Goal: Task Accomplishment & Management: Complete application form

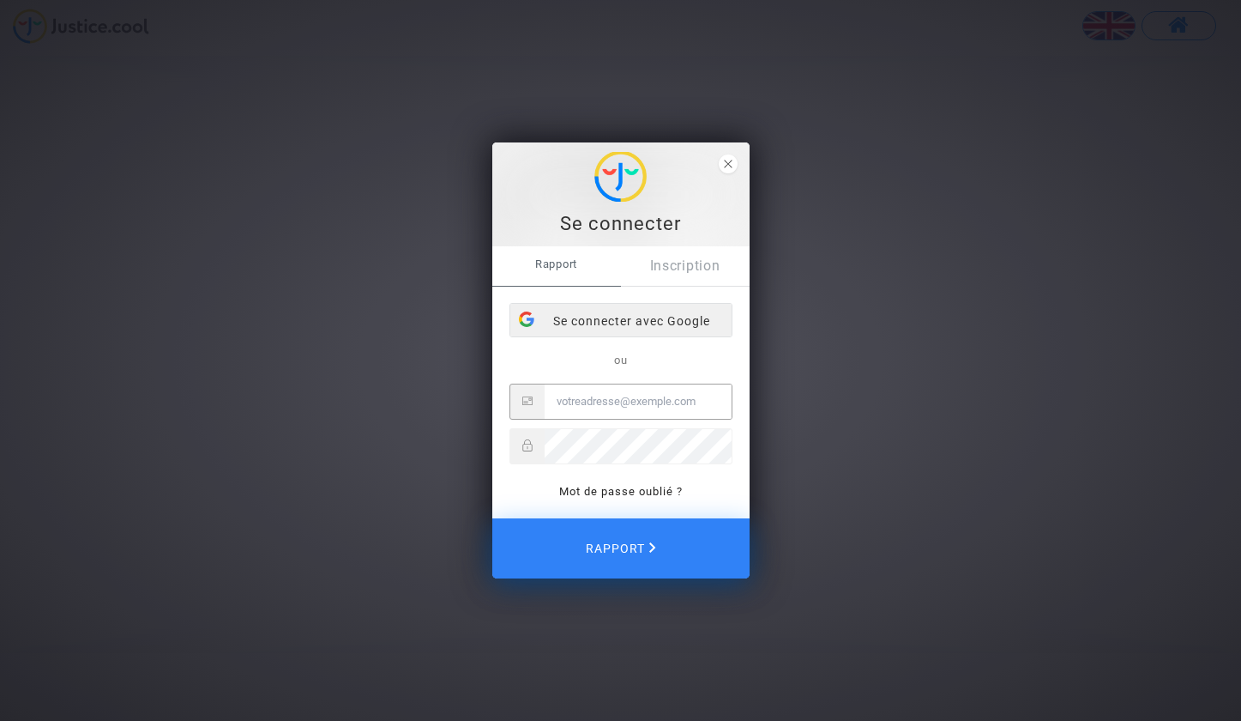
click at [686, 314] on font "Se connecter avec Google" at bounding box center [631, 321] width 157 height 14
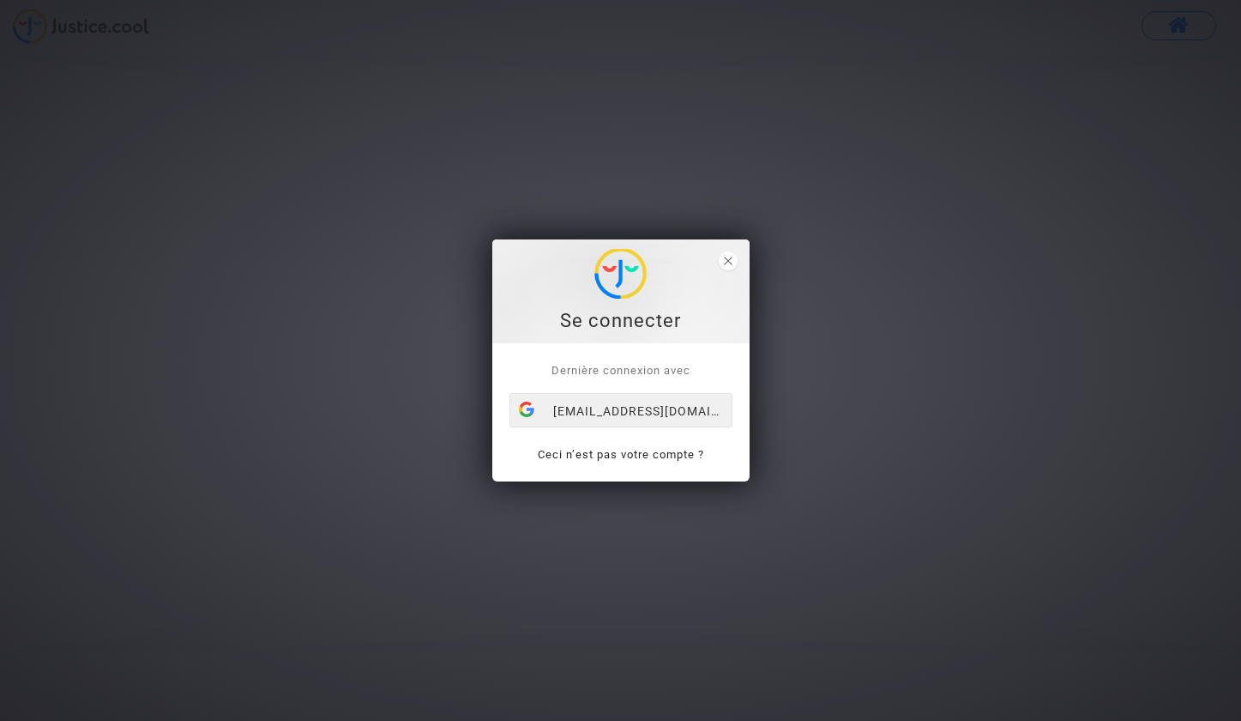
click at [651, 413] on div "[EMAIL_ADDRESS][DOMAIN_NAME]" at bounding box center [620, 411] width 221 height 34
click at [600, 407] on div "[EMAIL_ADDRESS][DOMAIN_NAME]" at bounding box center [620, 411] width 221 height 34
click at [727, 263] on icon "close" at bounding box center [728, 261] width 9 height 9
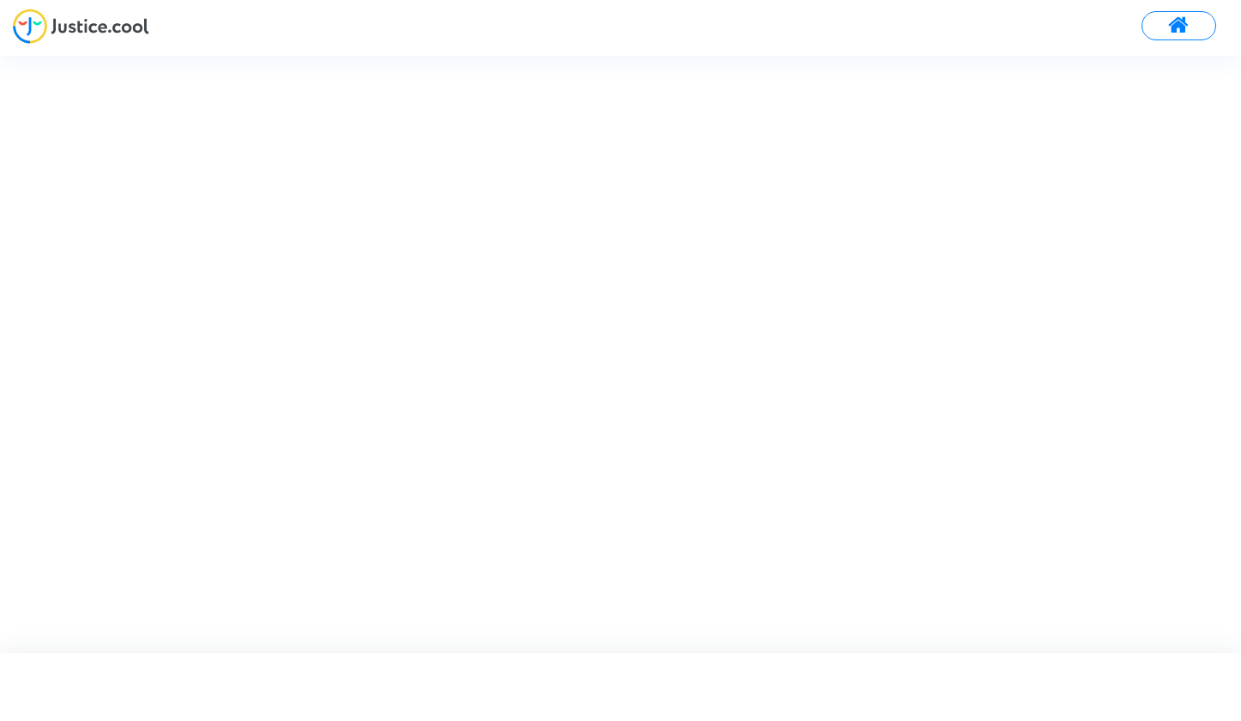
click at [94, 36] on img at bounding box center [81, 26] width 136 height 35
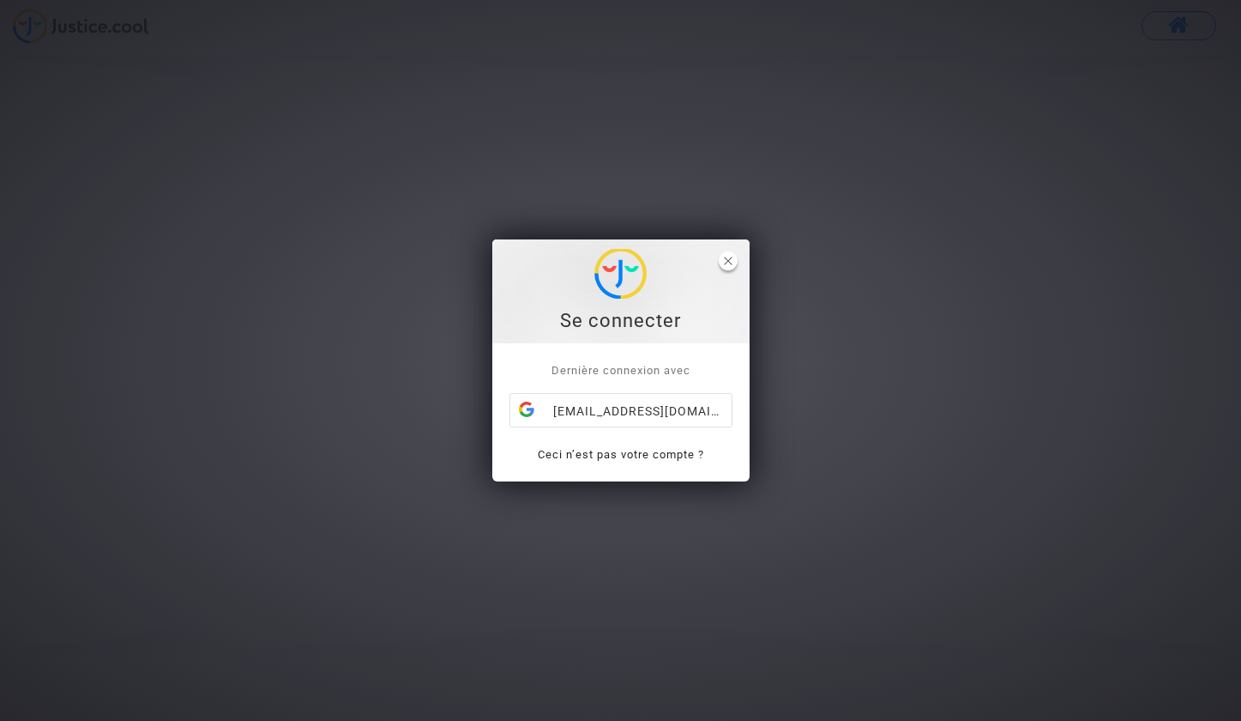
click at [727, 262] on icon "close" at bounding box center [728, 261] width 9 height 9
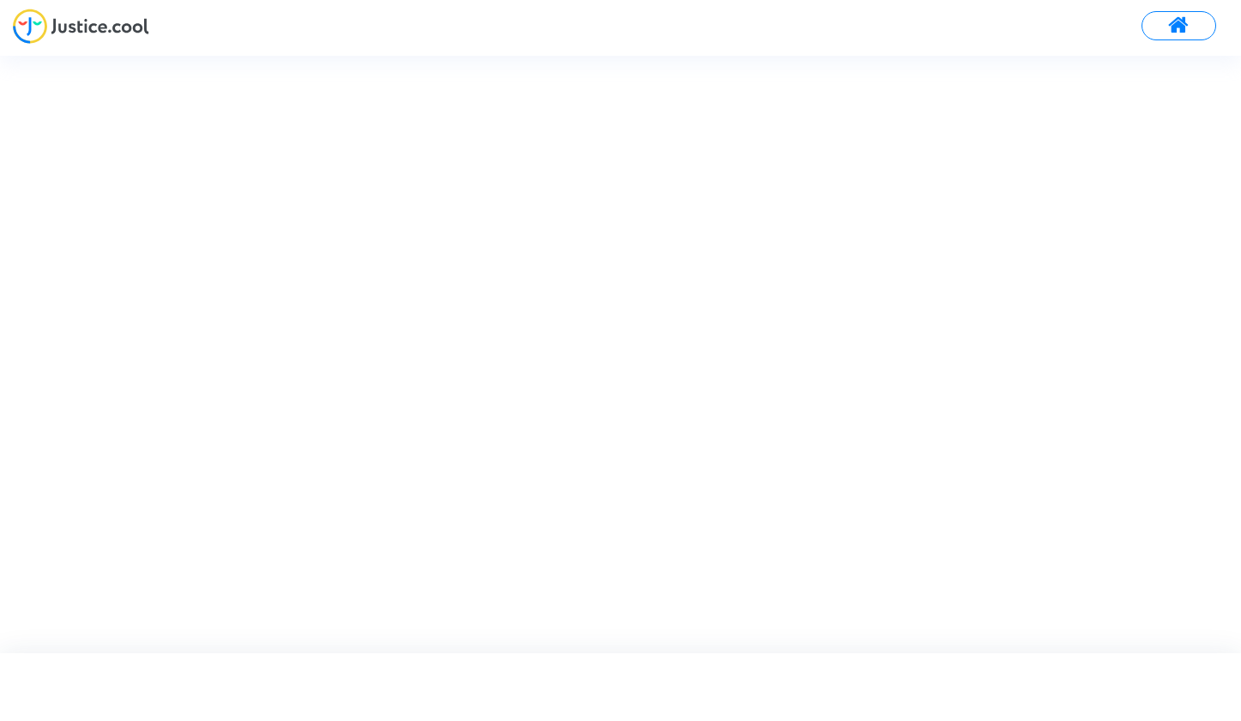
click at [1159, 22] on button at bounding box center [1179, 25] width 75 height 29
click at [692, 353] on div "[EMAIL_ADDRESS][DOMAIN_NAME]" at bounding box center [698, 358] width 223 height 34
click at [688, 359] on div "[EMAIL_ADDRESS][DOMAIN_NAME]" at bounding box center [698, 358] width 223 height 34
click at [669, 404] on link "Ceci n’est pas votre compte ?" at bounding box center [698, 402] width 166 height 13
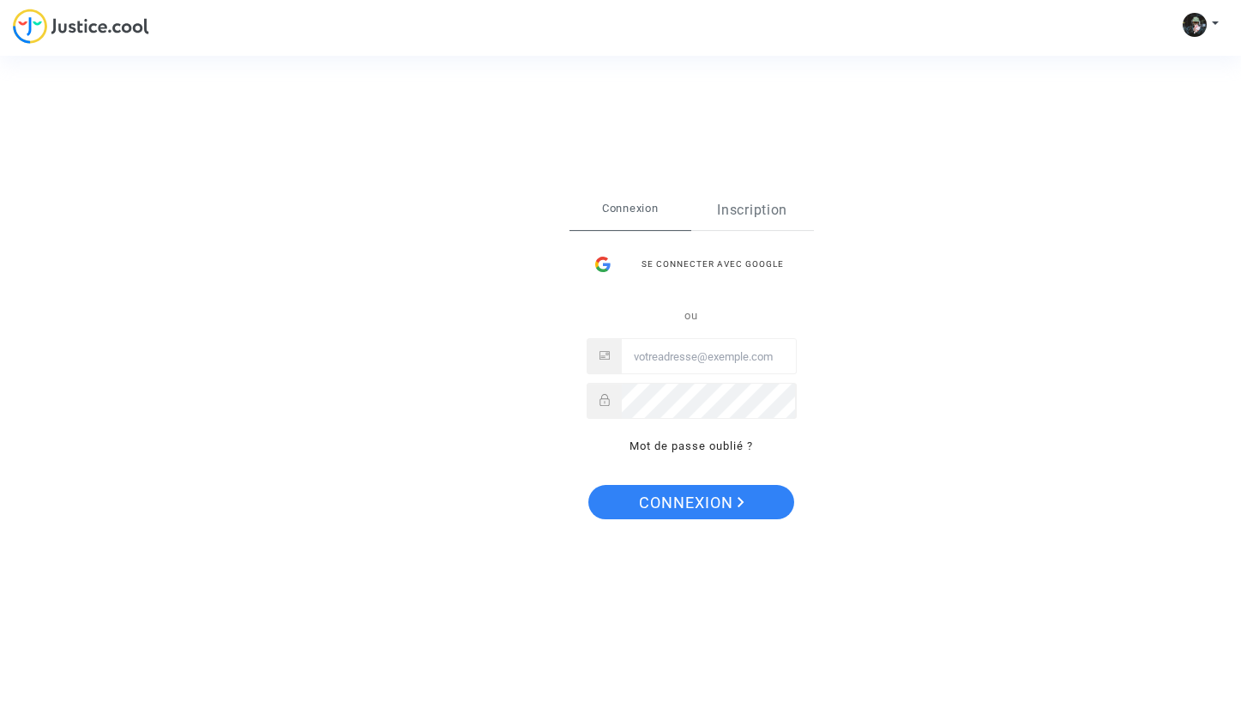
click at [746, 210] on link "Inscription" at bounding box center [752, 209] width 123 height 39
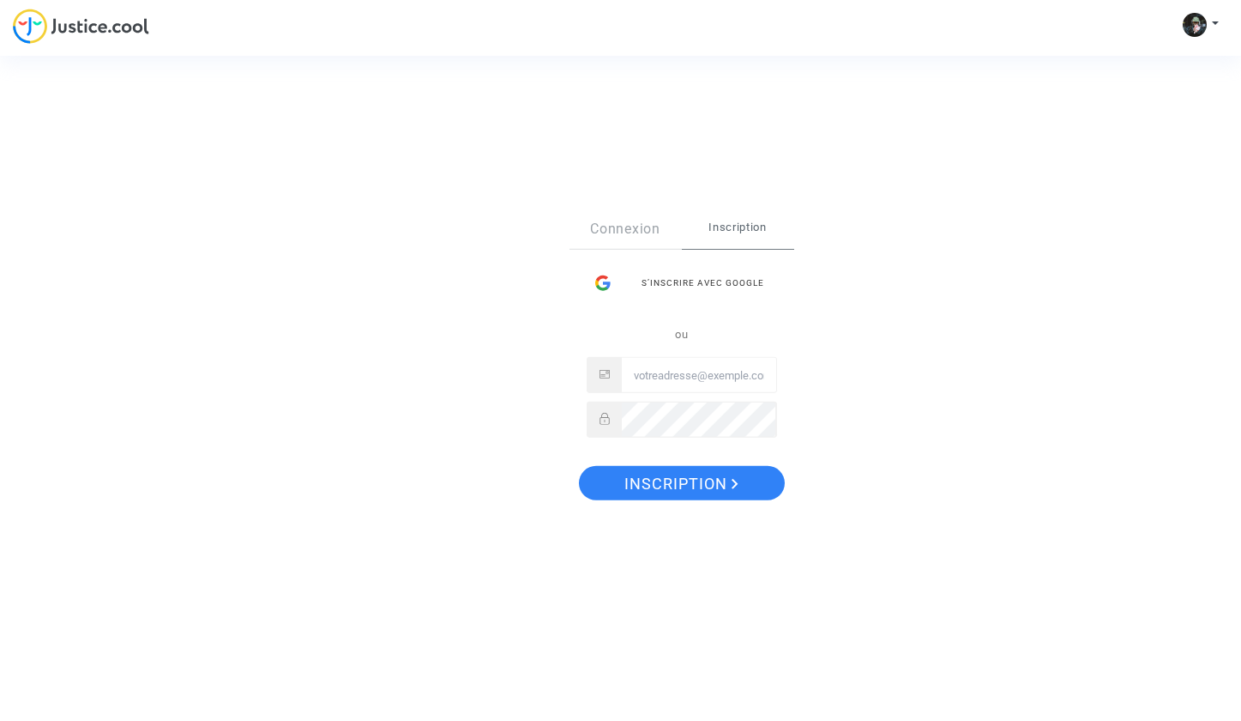
click at [681, 381] on input "Email" at bounding box center [699, 375] width 154 height 34
click at [822, 319] on div "Sign Up Connexion Inscription S’inscrire avec Google ou Inscription" at bounding box center [620, 360] width 1241 height 721
click at [595, 226] on link "Connexion" at bounding box center [626, 228] width 112 height 39
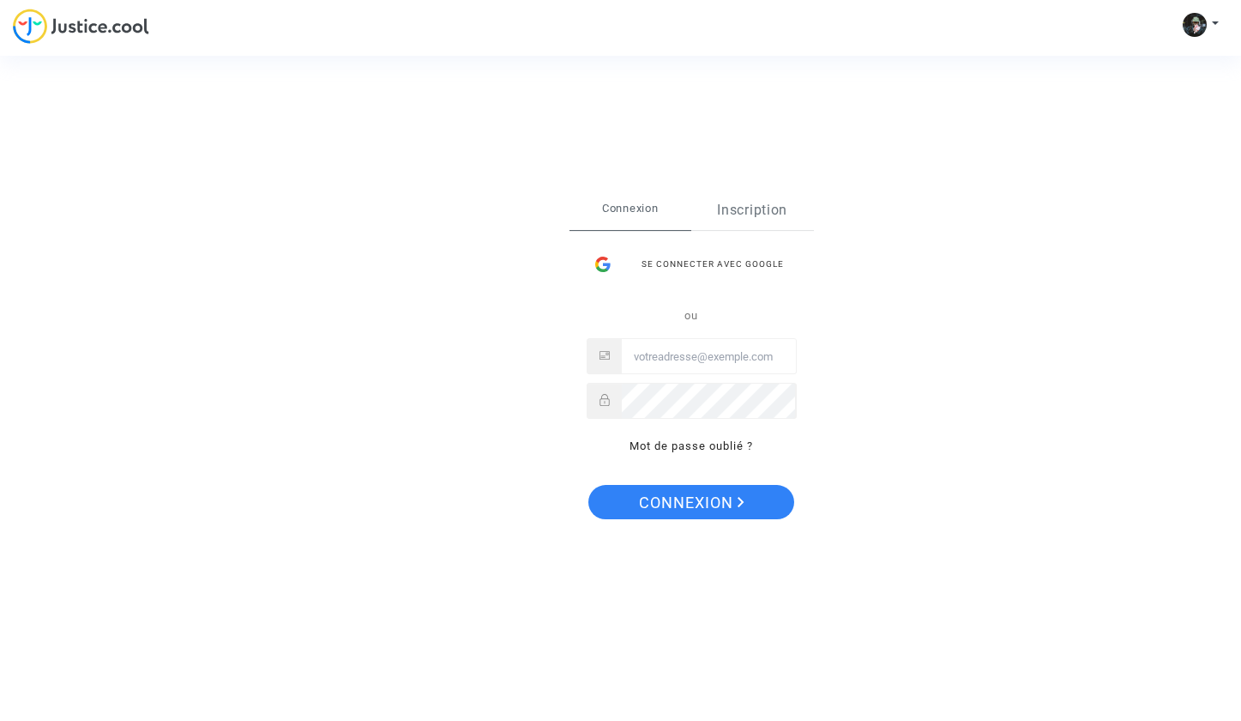
click at [746, 206] on link "Inscription" at bounding box center [752, 209] width 123 height 39
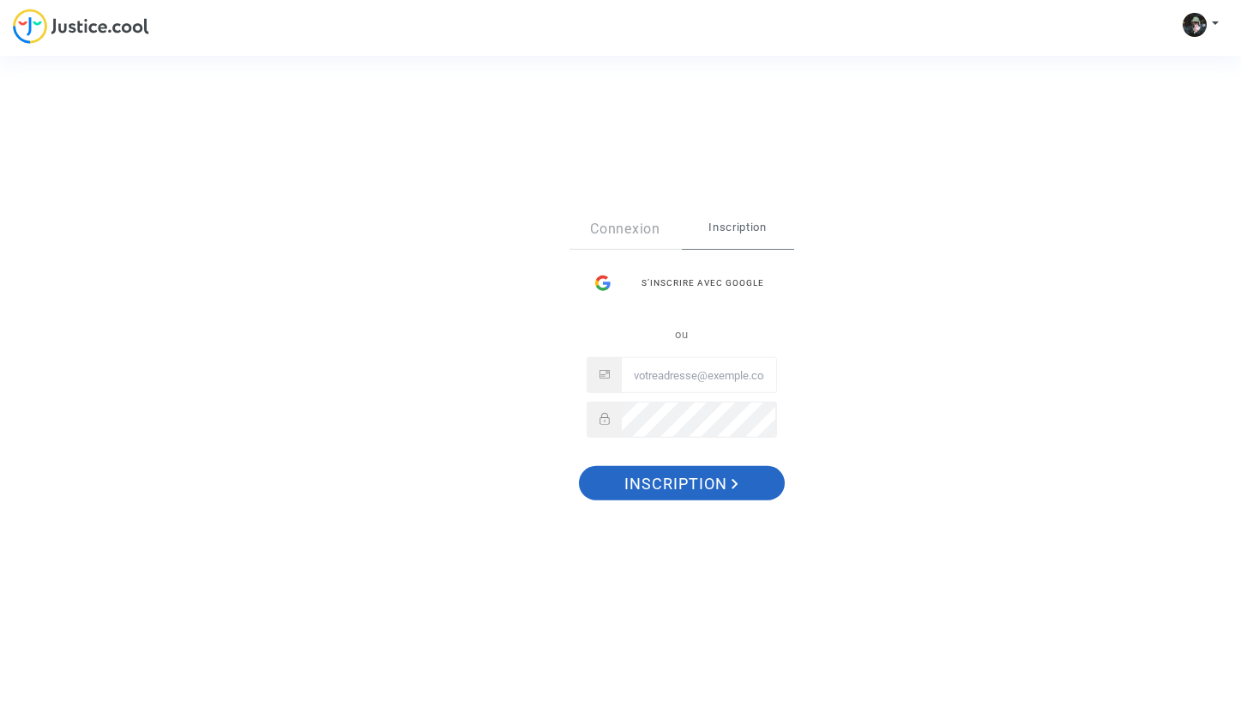
click at [694, 483] on span "Inscription" at bounding box center [682, 484] width 114 height 36
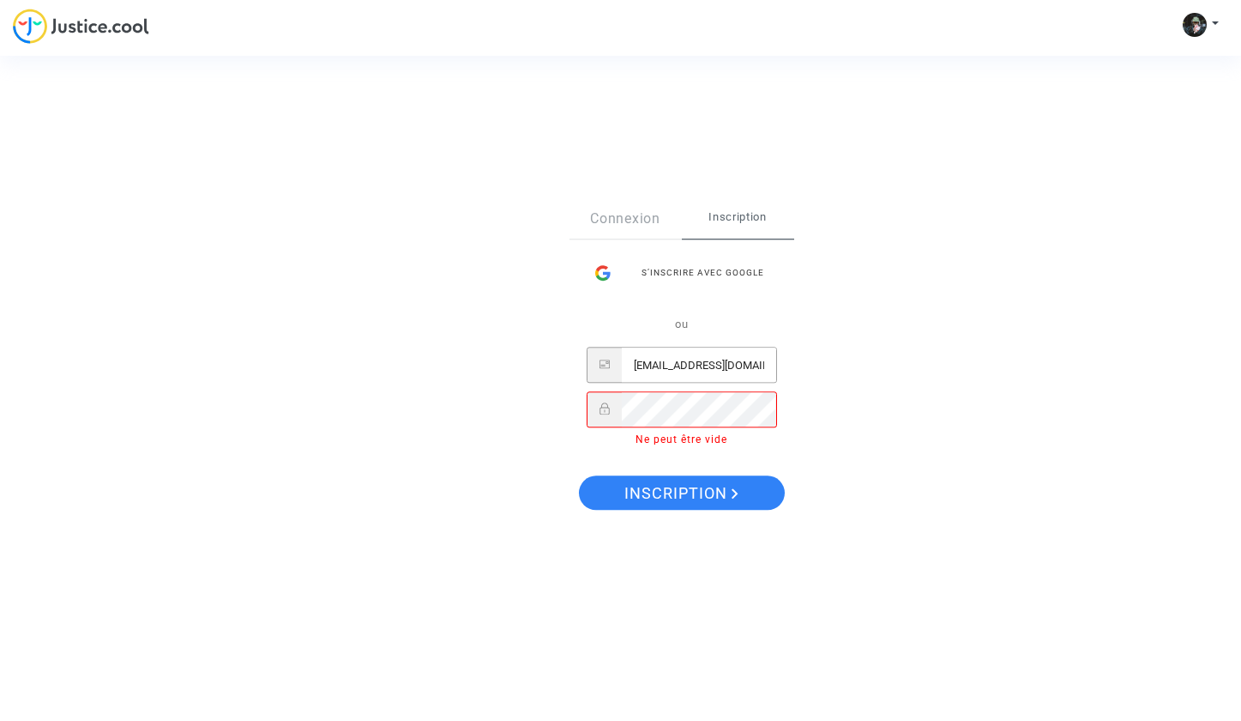
scroll to position [0, 2]
type input "[EMAIL_ADDRESS][DOMAIN_NAME]"
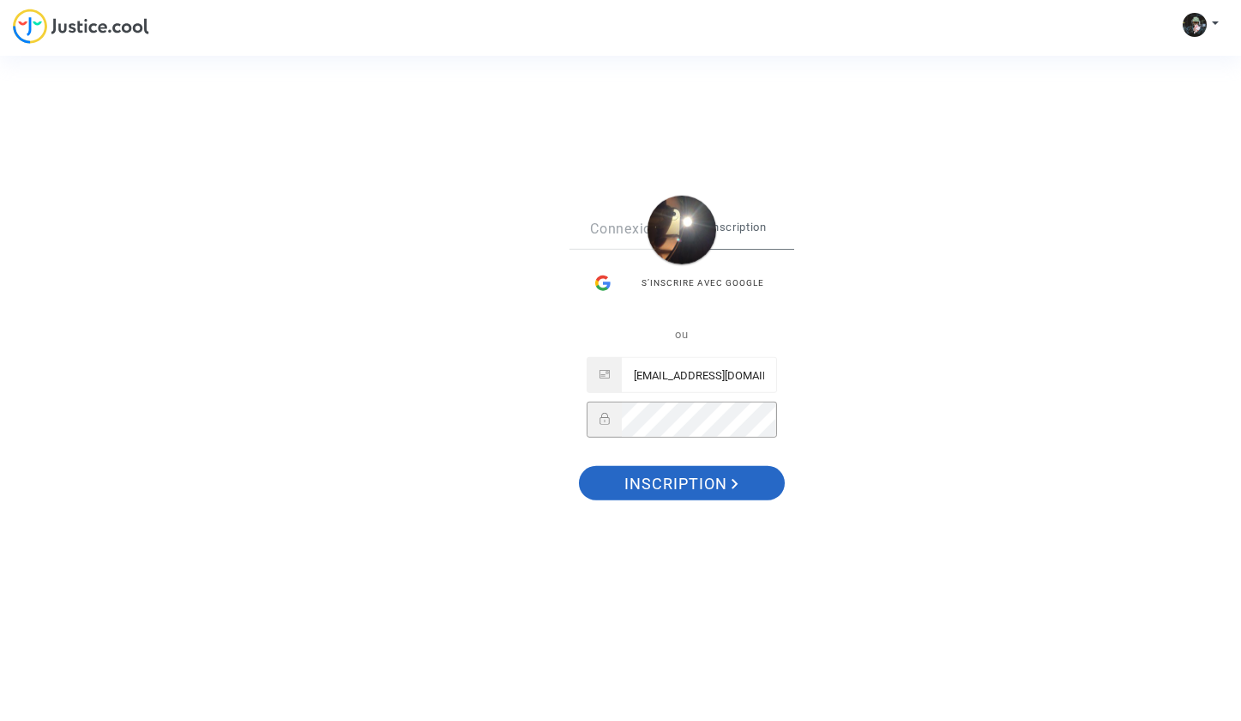
click at [707, 472] on span "Inscription" at bounding box center [682, 484] width 114 height 36
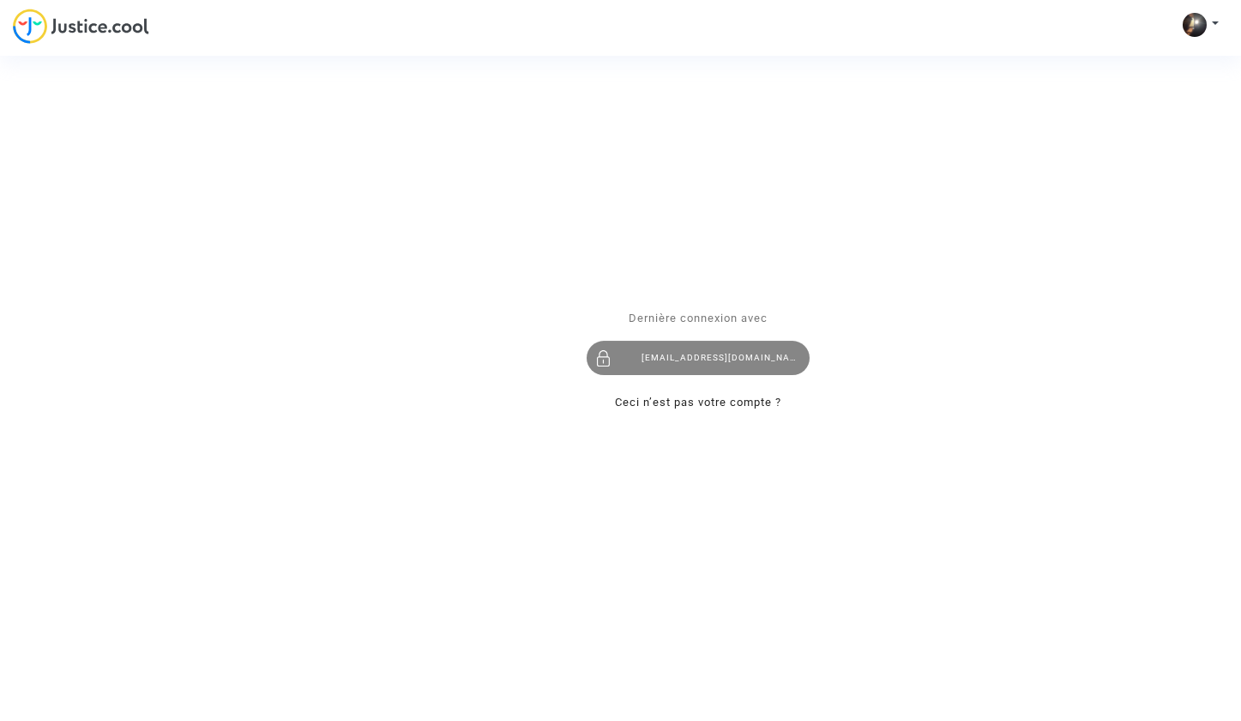
click at [680, 359] on div "[EMAIL_ADDRESS][DOMAIN_NAME]" at bounding box center [698, 358] width 223 height 34
click at [699, 365] on div "[EMAIL_ADDRESS][DOMAIN_NAME]" at bounding box center [698, 358] width 223 height 34
click at [662, 365] on div "[EMAIL_ADDRESS][DOMAIN_NAME]" at bounding box center [698, 358] width 223 height 34
click at [1191, 24] on div "Se connecter Dernière connexion avec [EMAIL_ADDRESS][DOMAIN_NAME] Ceci n’est pa…" at bounding box center [620, 360] width 1241 height 721
click at [1222, 24] on div "Se connecter Dernière connexion avec [EMAIL_ADDRESS][DOMAIN_NAME] Ceci n’est pa…" at bounding box center [620, 360] width 1241 height 721
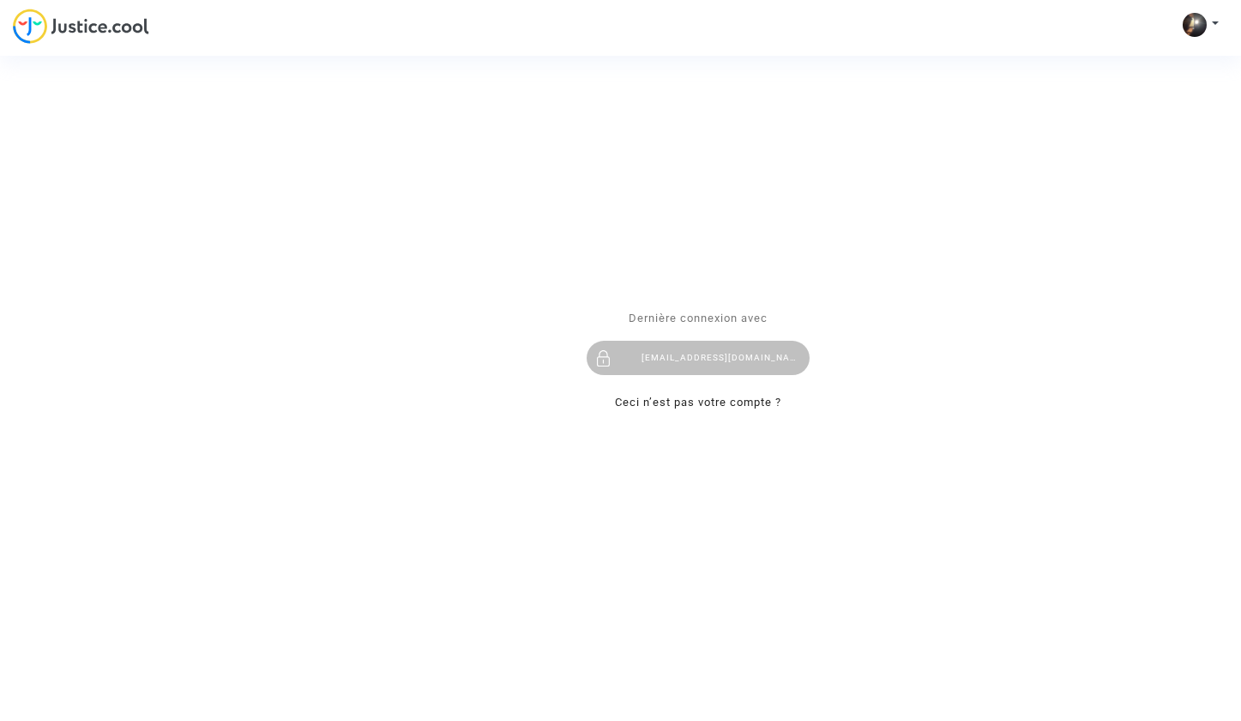
click at [1198, 21] on div "Se connecter Dernière connexion avec [EMAIL_ADDRESS][DOMAIN_NAME] Ceci n’est pa…" at bounding box center [620, 360] width 1241 height 721
click at [818, 344] on div "Se connecter Dernière connexion avec [EMAIL_ADDRESS][DOMAIN_NAME] Ceci n’est pa…" at bounding box center [620, 360] width 1241 height 721
click at [692, 359] on div "[EMAIL_ADDRESS][DOMAIN_NAME]" at bounding box center [698, 358] width 223 height 34
click at [681, 404] on link "Ceci n’est pas votre compte ?" at bounding box center [698, 402] width 166 height 13
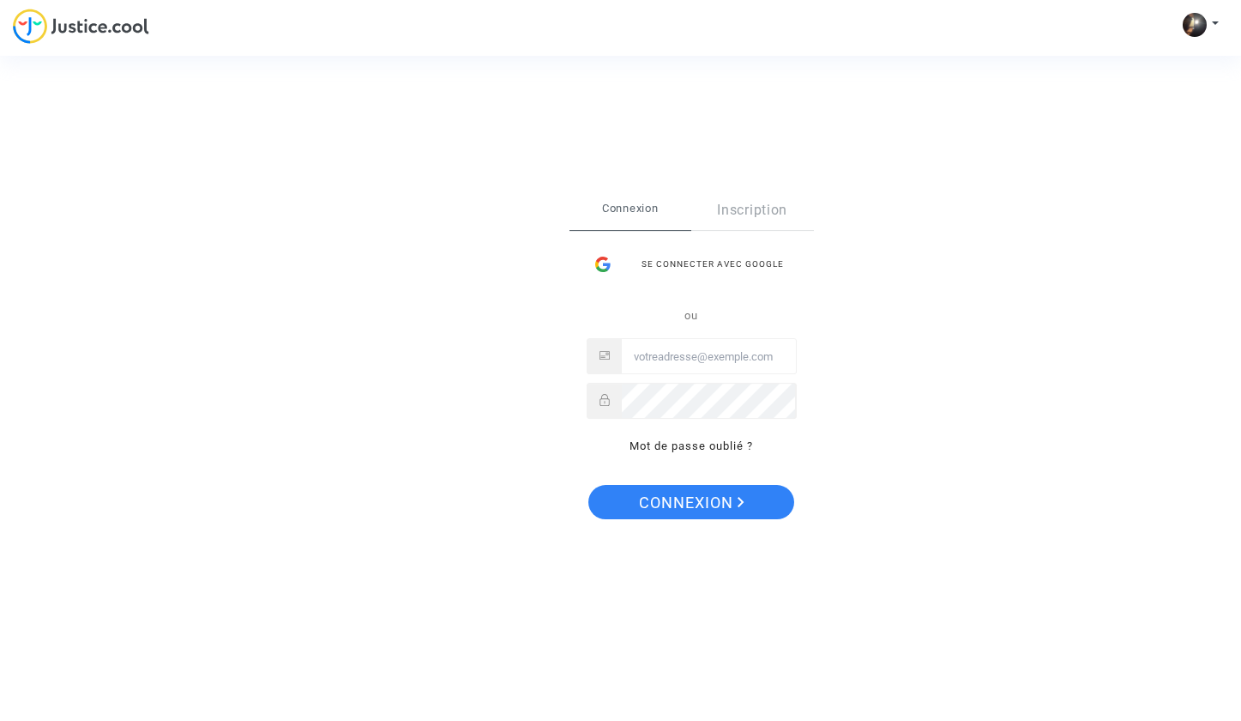
click at [691, 356] on input "Email" at bounding box center [709, 357] width 174 height 34
type input "[EMAIL_ADDRESS][DOMAIN_NAME]"
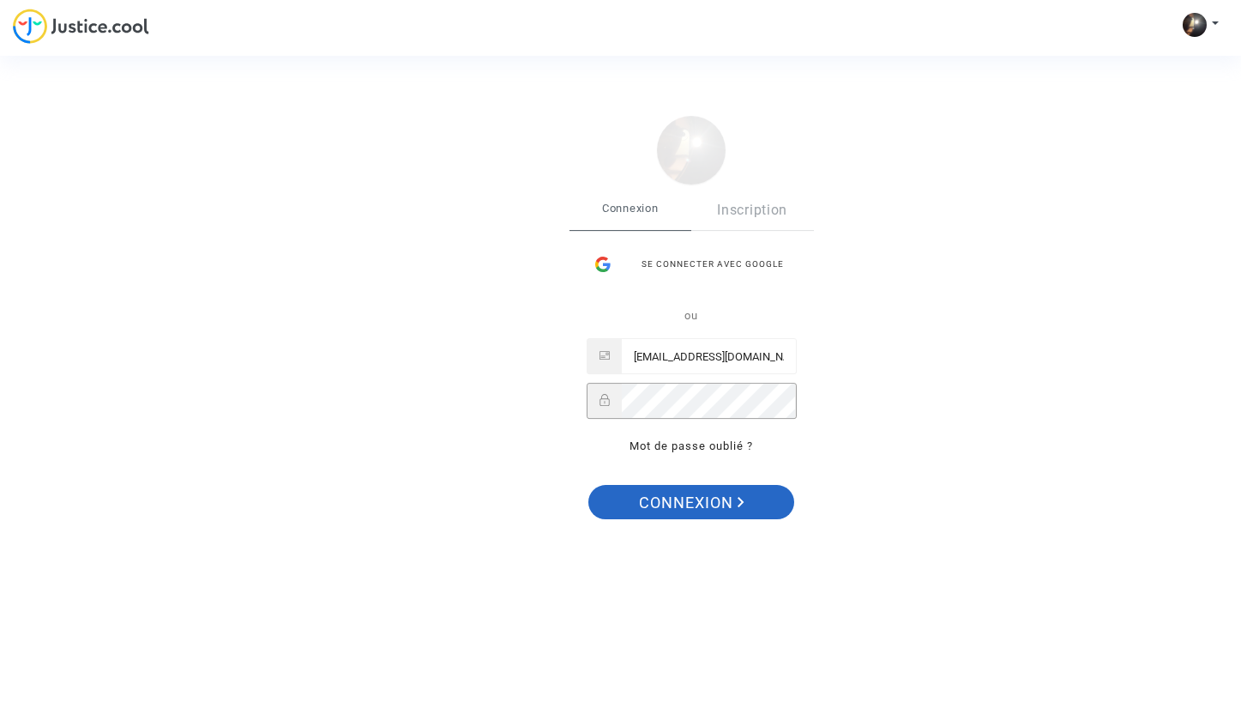
click at [644, 510] on span "Connexion" at bounding box center [692, 503] width 106 height 36
